Goal: Task Accomplishment & Management: Use online tool/utility

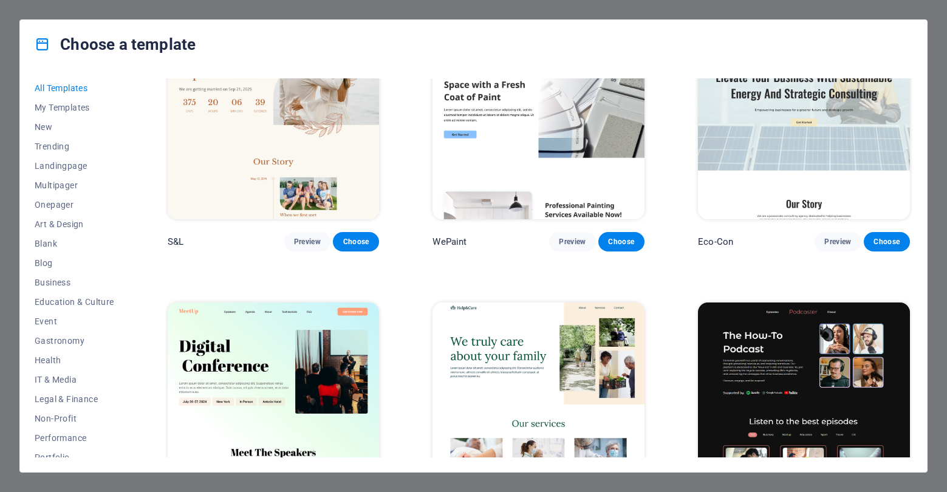
scroll to position [668, 0]
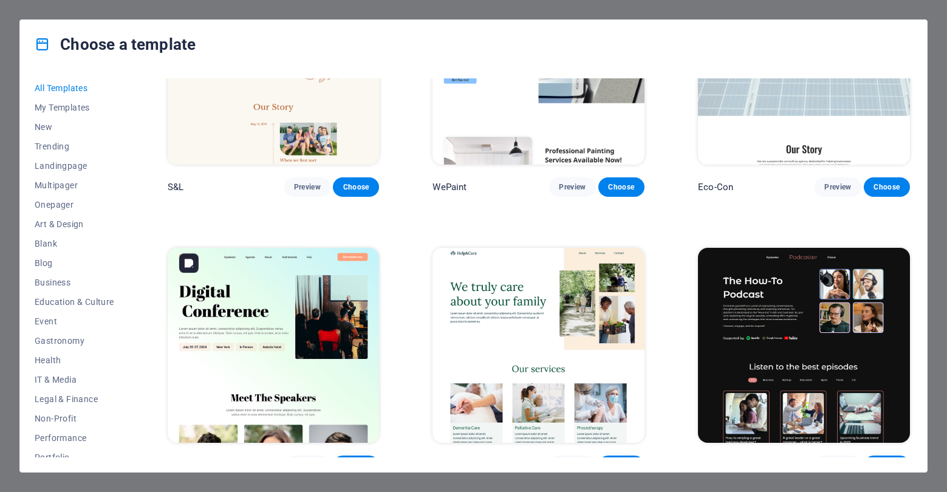
click at [236, 290] on img at bounding box center [274, 345] width 212 height 195
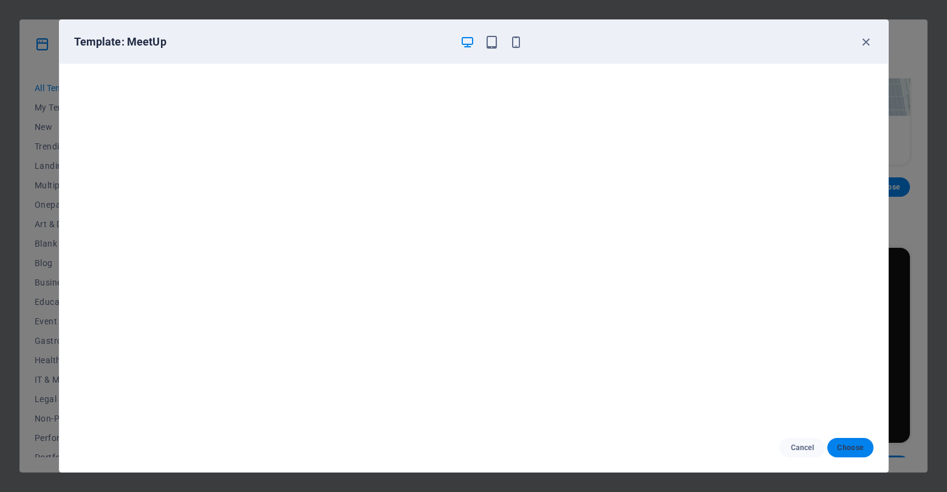
click at [846, 444] on span "Choose" at bounding box center [850, 448] width 26 height 10
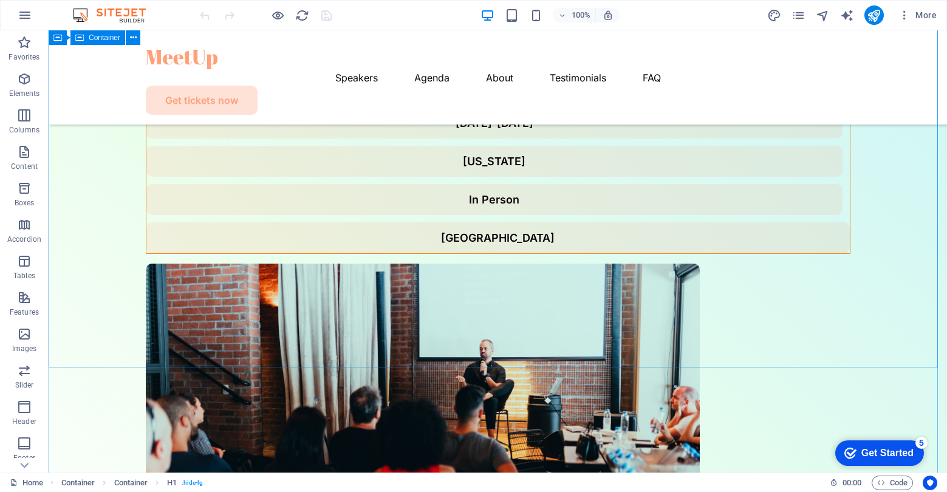
scroll to position [364, 0]
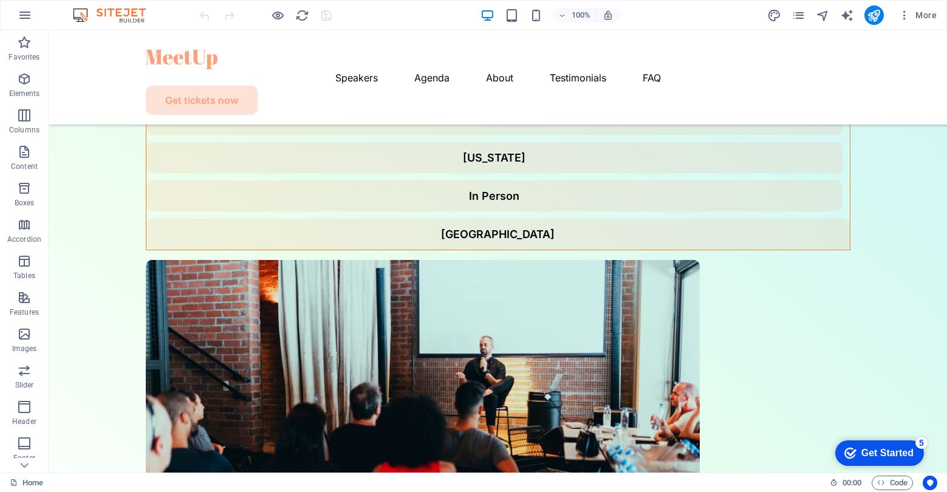
click at [866, 452] on div "Get Started" at bounding box center [887, 452] width 52 height 11
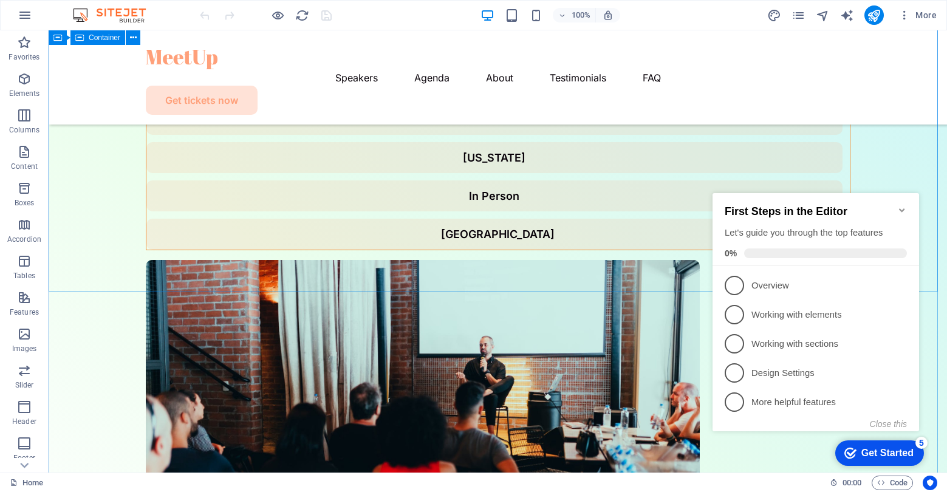
click at [571, 262] on div "Digital Conference Digital Conference Lorem ipsum dolor sit amet, consectetur a…" at bounding box center [498, 164] width 898 height 996
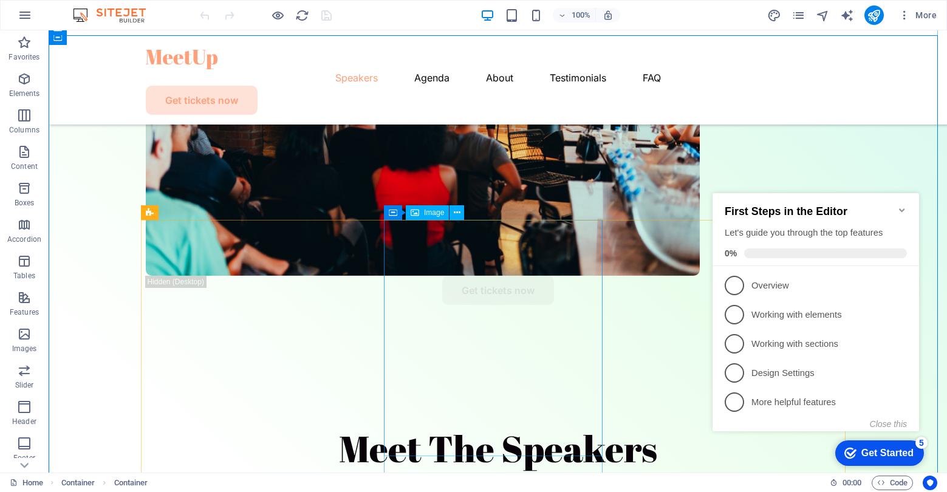
scroll to position [668, 0]
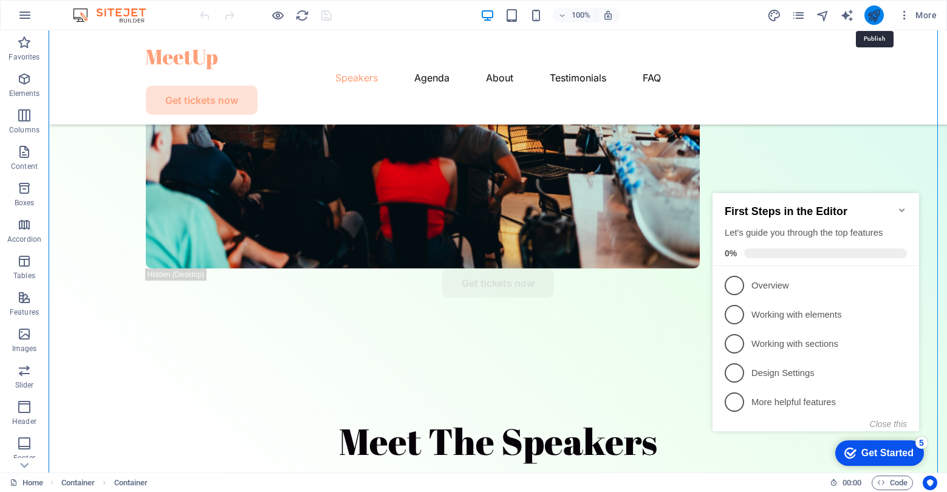
click at [872, 15] on icon "publish" at bounding box center [873, 16] width 14 height 14
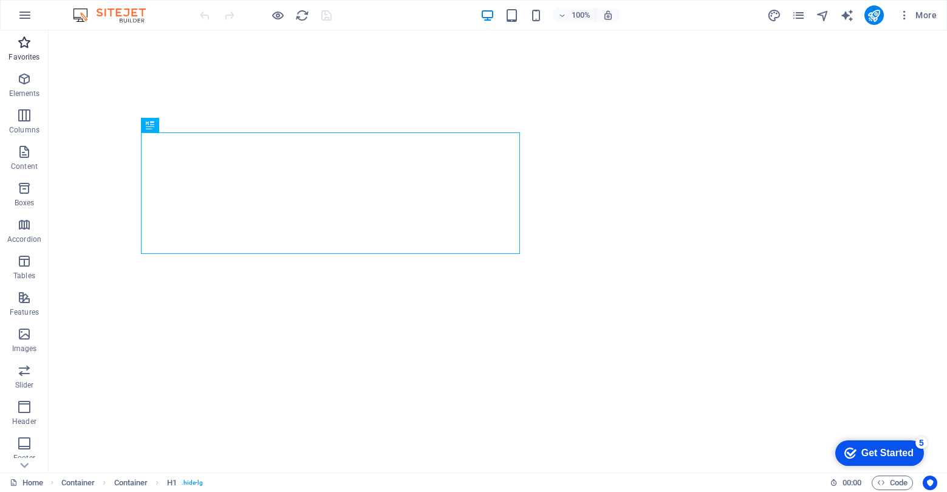
click at [19, 48] on icon "button" at bounding box center [24, 42] width 15 height 15
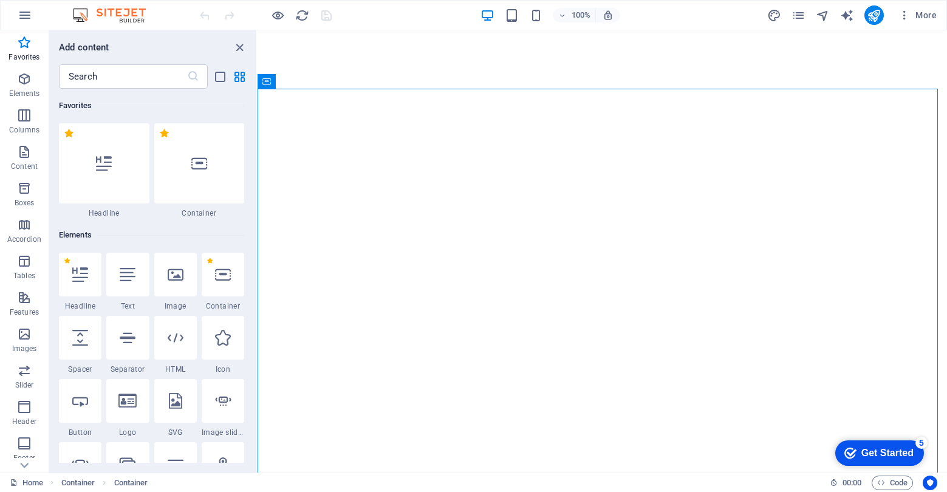
click at [869, 450] on div "Get Started" at bounding box center [887, 452] width 52 height 11
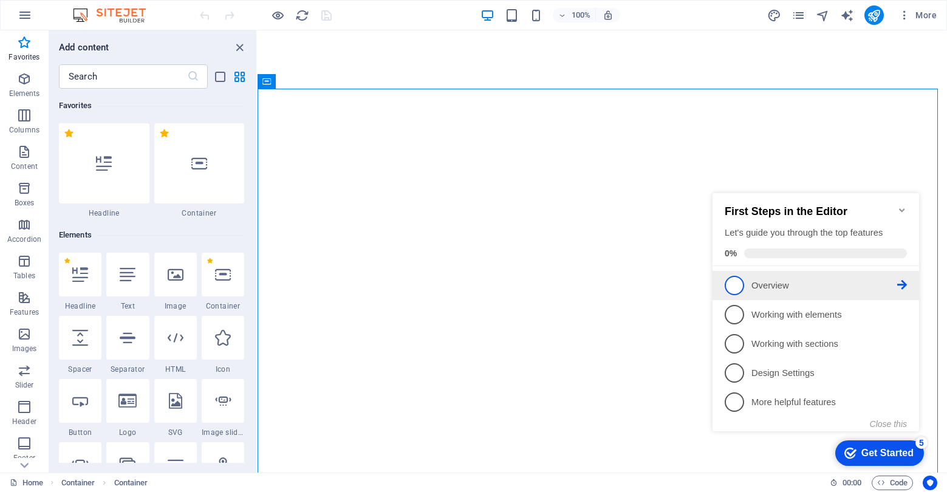
click at [736, 284] on span "1" at bounding box center [733, 285] width 19 height 19
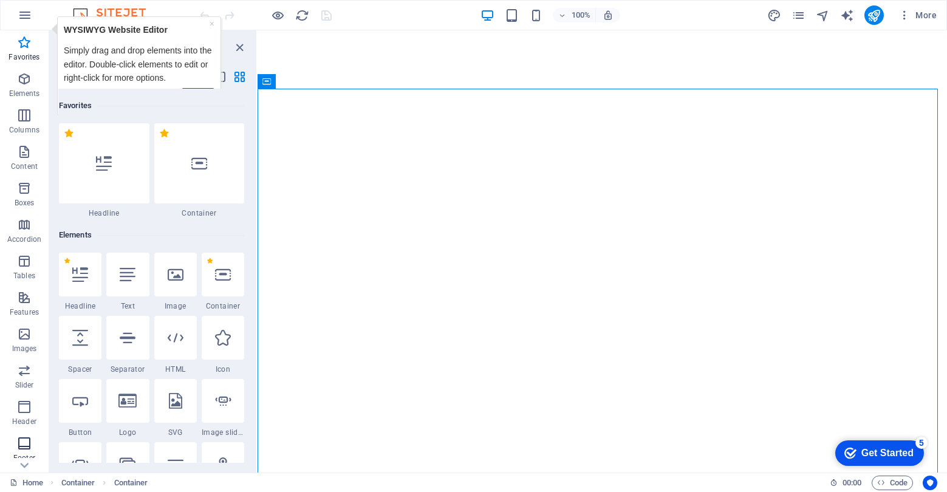
scroll to position [104, 0]
click at [26, 13] on icon "button" at bounding box center [25, 15] width 15 height 15
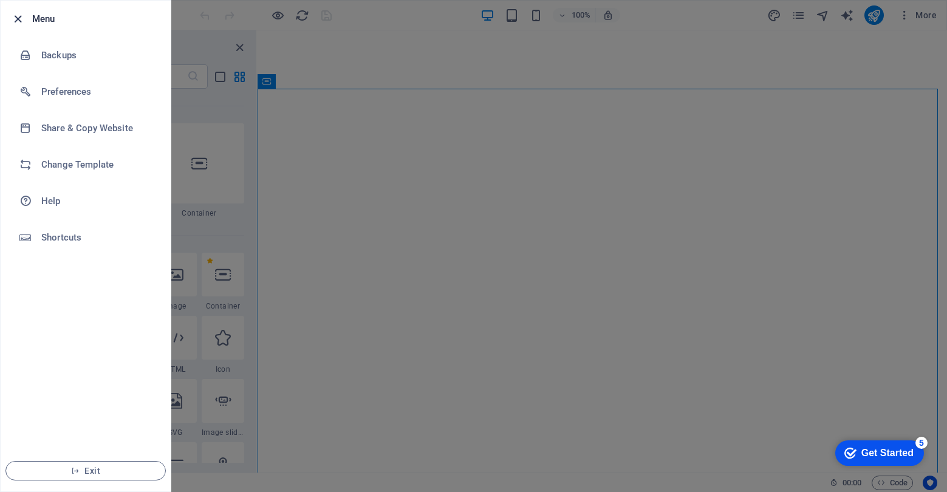
click at [12, 21] on icon "button" at bounding box center [18, 19] width 14 height 14
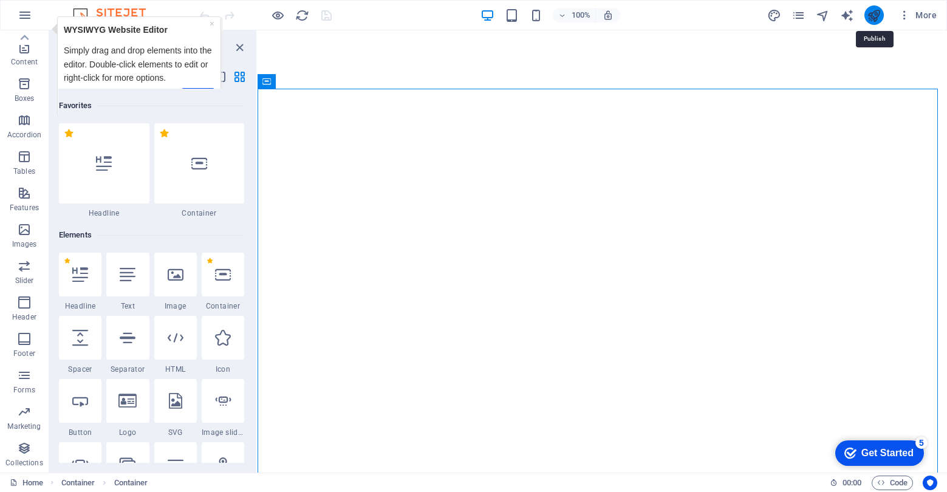
click at [874, 11] on icon "publish" at bounding box center [873, 16] width 14 height 14
